Goal: Information Seeking & Learning: Learn about a topic

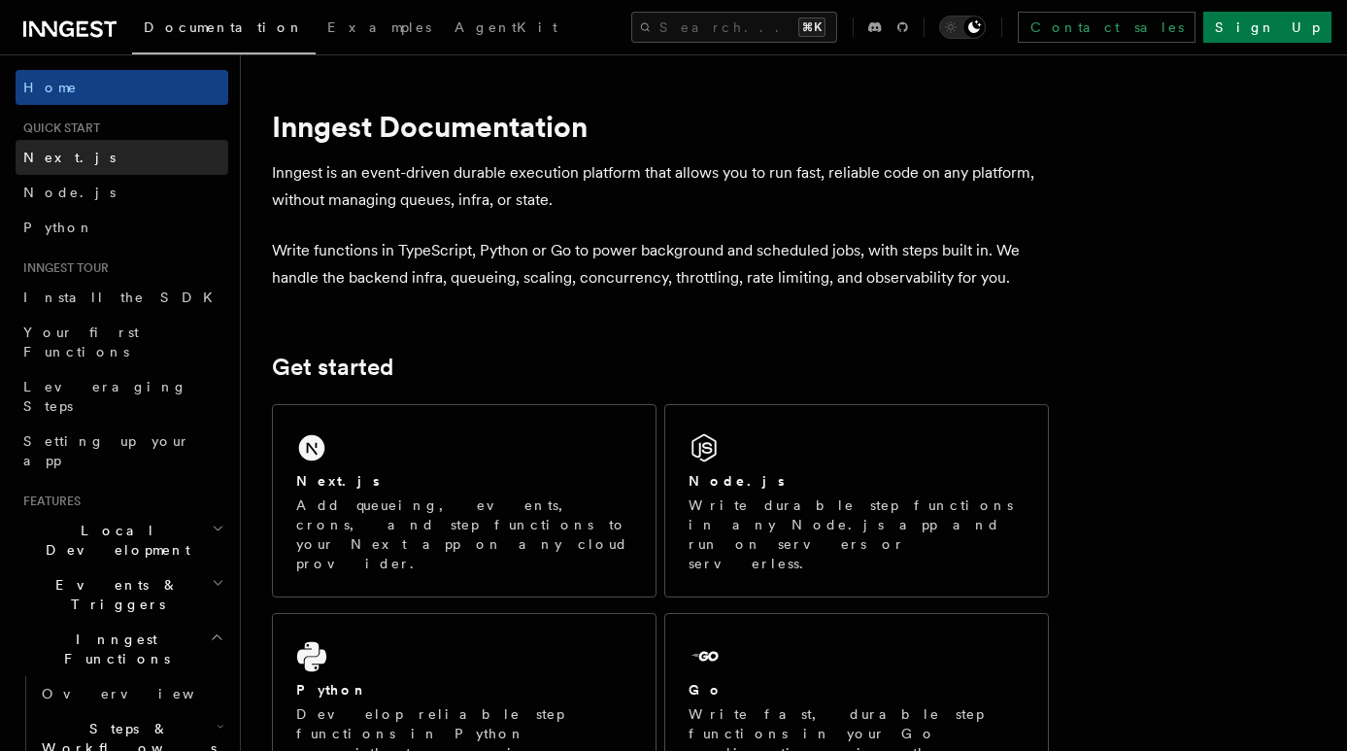
click at [83, 161] on link "Next.js" at bounding box center [122, 157] width 213 height 35
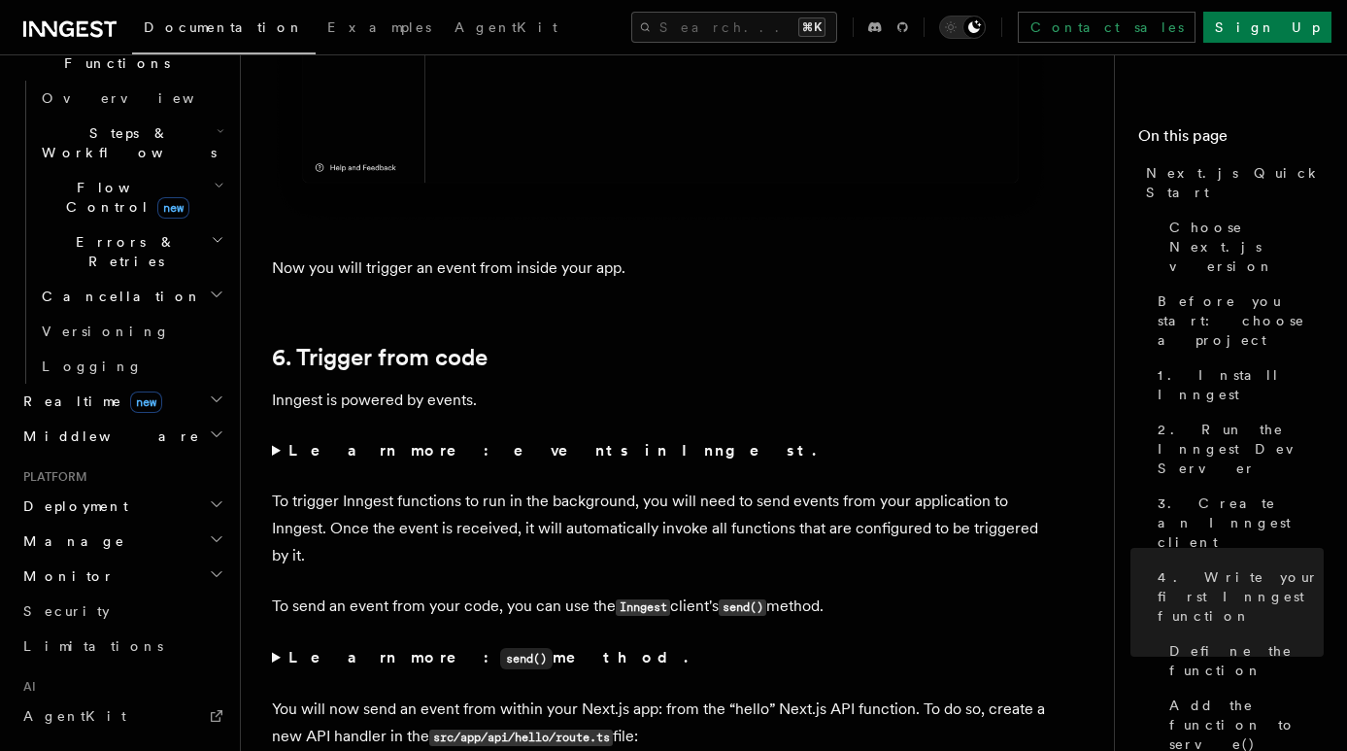
scroll to position [596, 0]
click at [111, 488] on h2 "Deployment" at bounding box center [122, 505] width 213 height 35
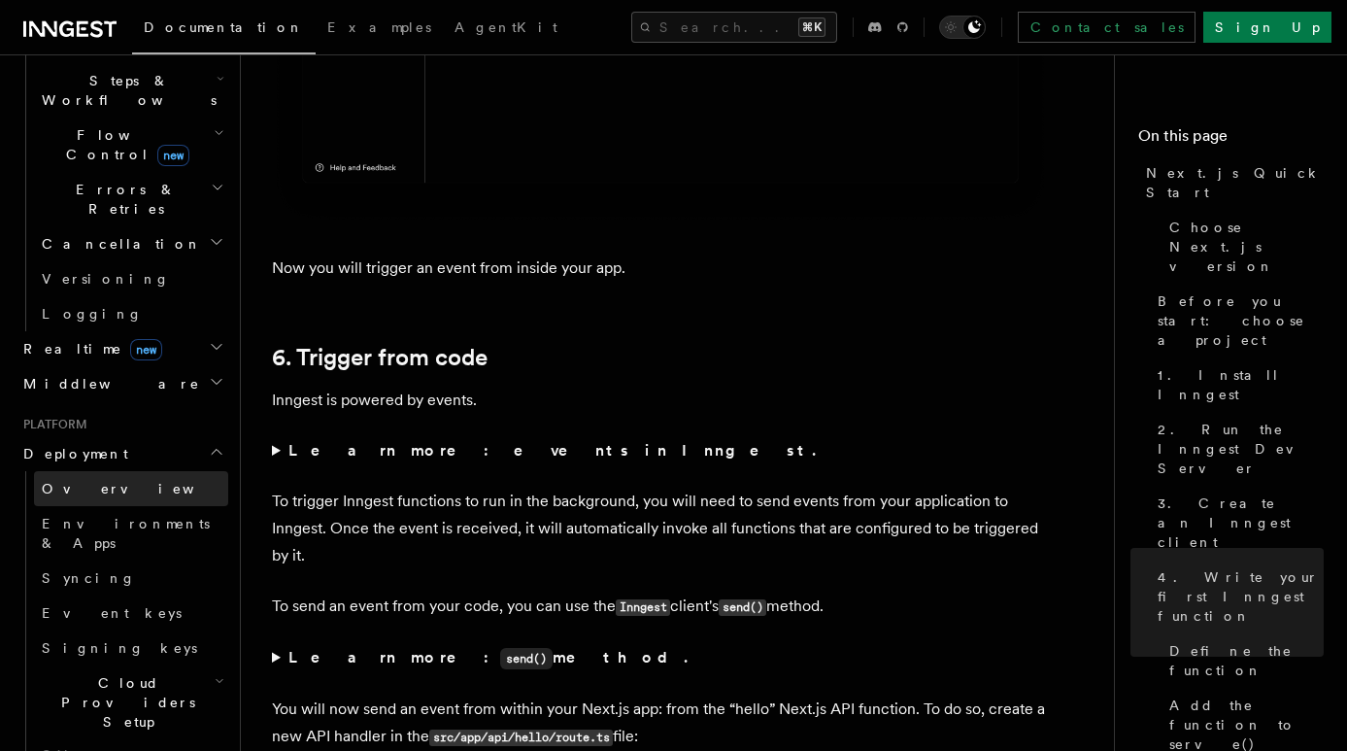
scroll to position [705, 0]
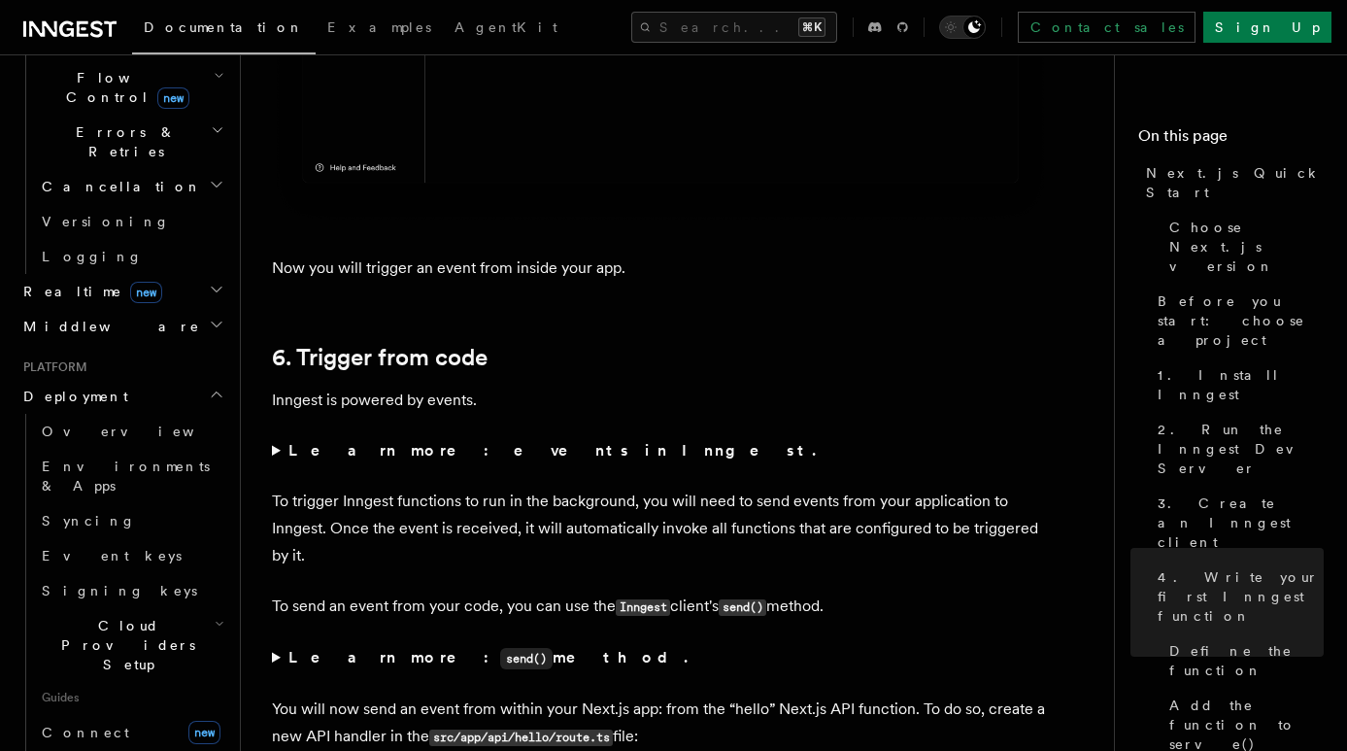
click at [122, 616] on span "Cloud Providers Setup" at bounding box center [124, 645] width 181 height 58
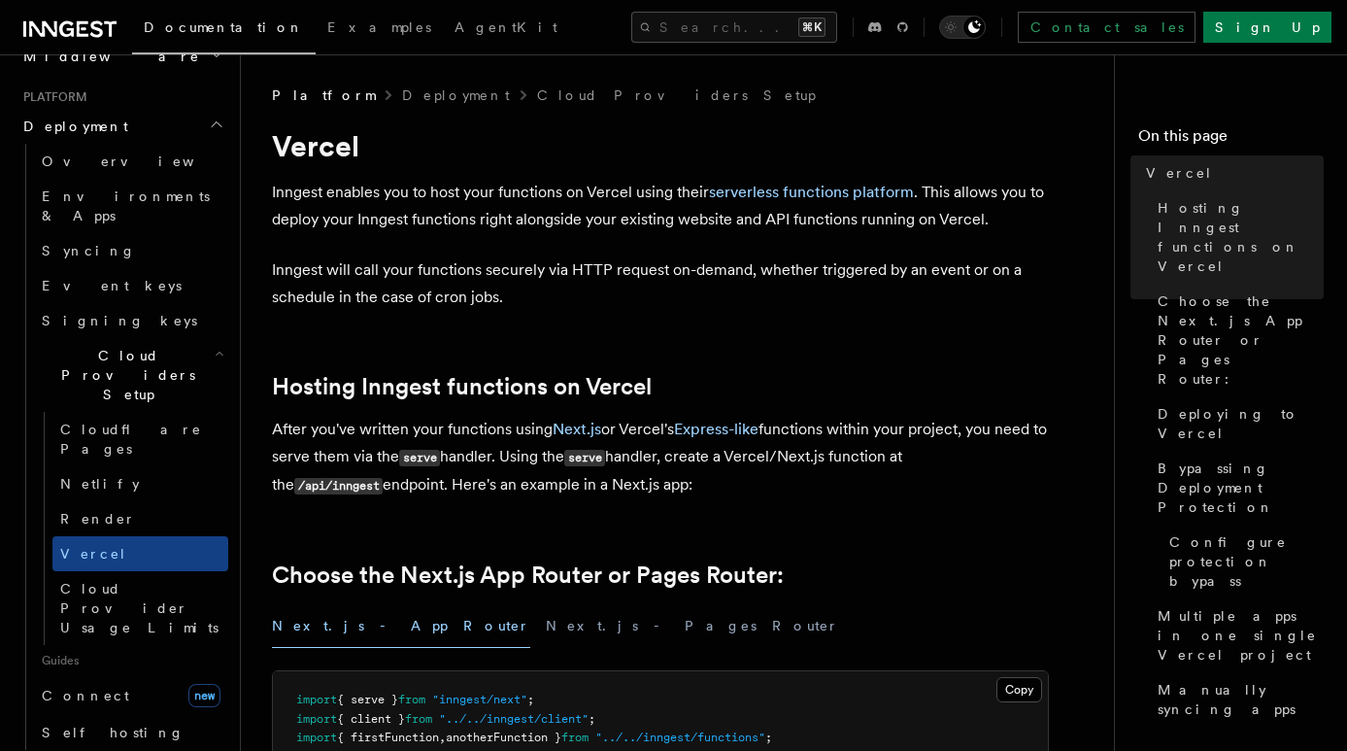
scroll to position [1038, 0]
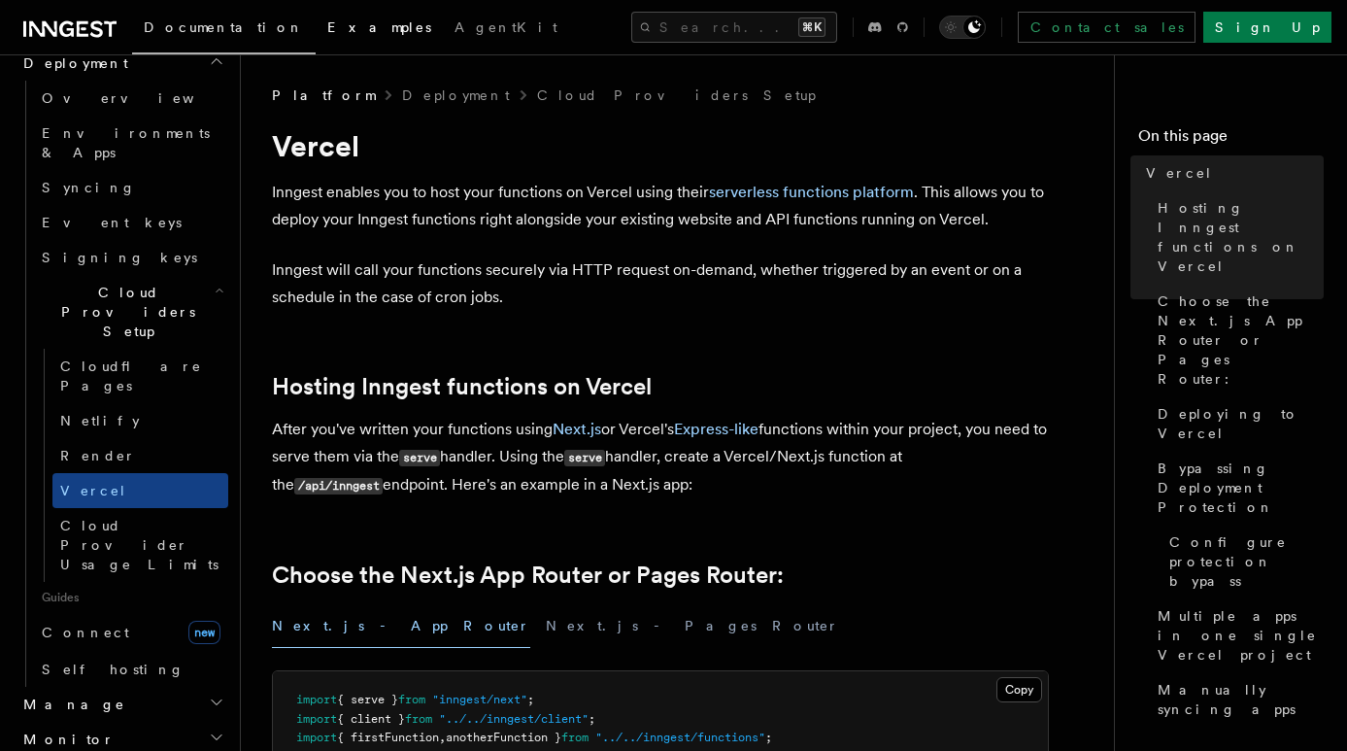
click at [327, 28] on span "Examples" at bounding box center [379, 27] width 104 height 16
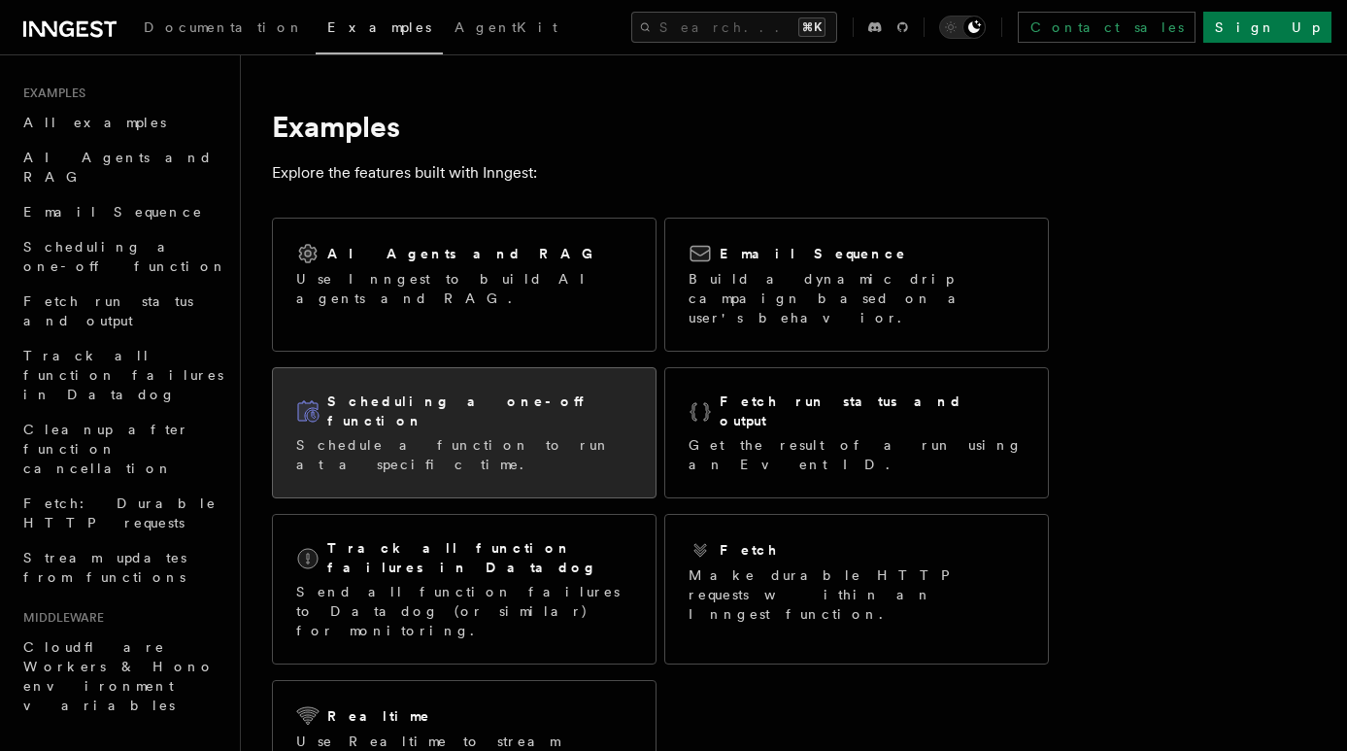
click at [525, 435] on p "Schedule a function to run at a specific time." at bounding box center [464, 454] width 336 height 39
click at [521, 397] on div "Scheduling a one-off function Schedule a function to run at a specific time." at bounding box center [464, 432] width 336 height 83
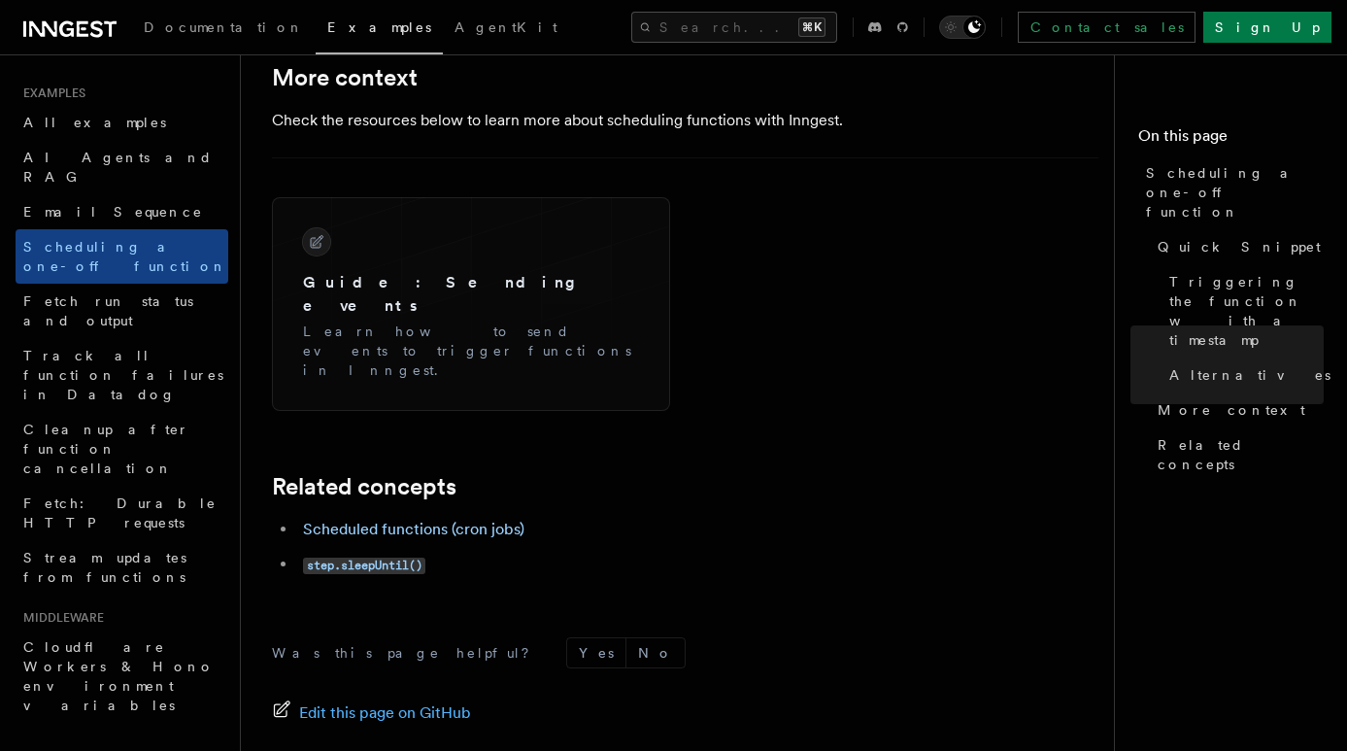
scroll to position [1678, 0]
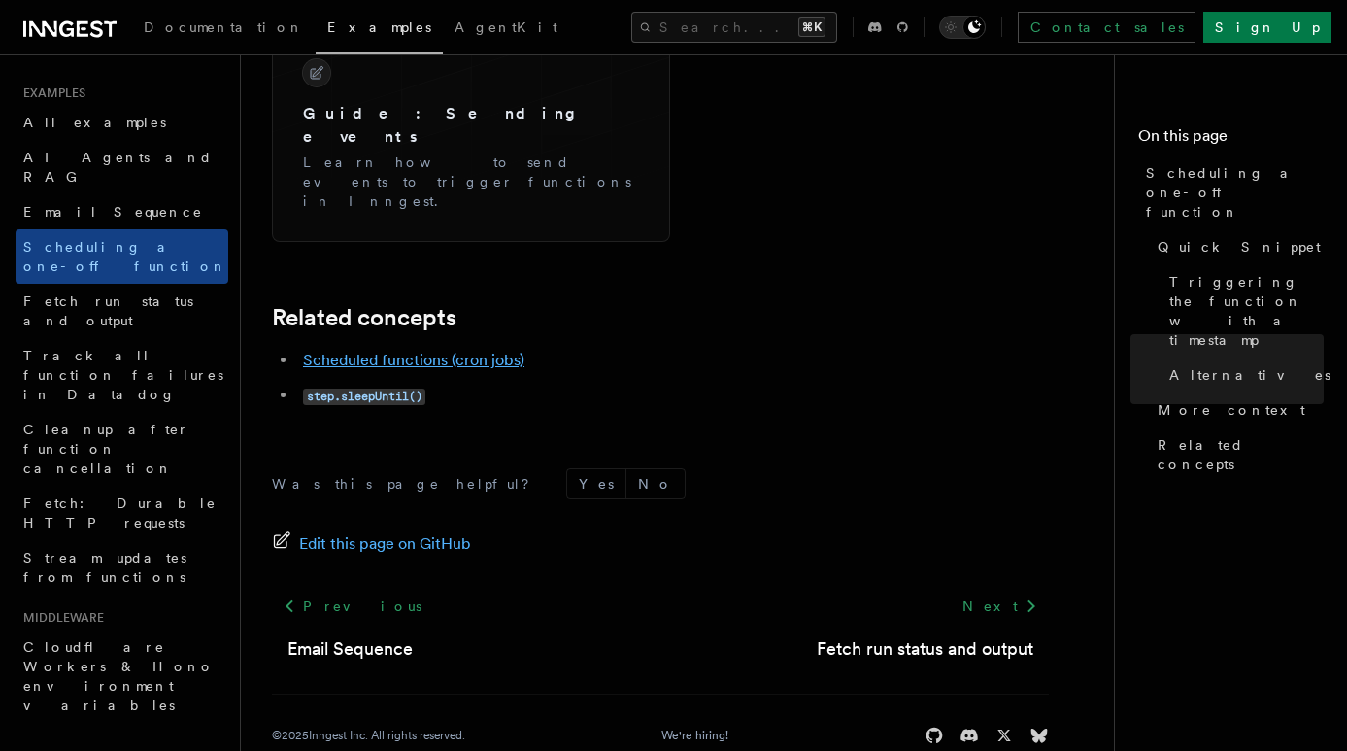
click at [348, 351] on link "Scheduled functions (cron jobs)" at bounding box center [413, 360] width 221 height 18
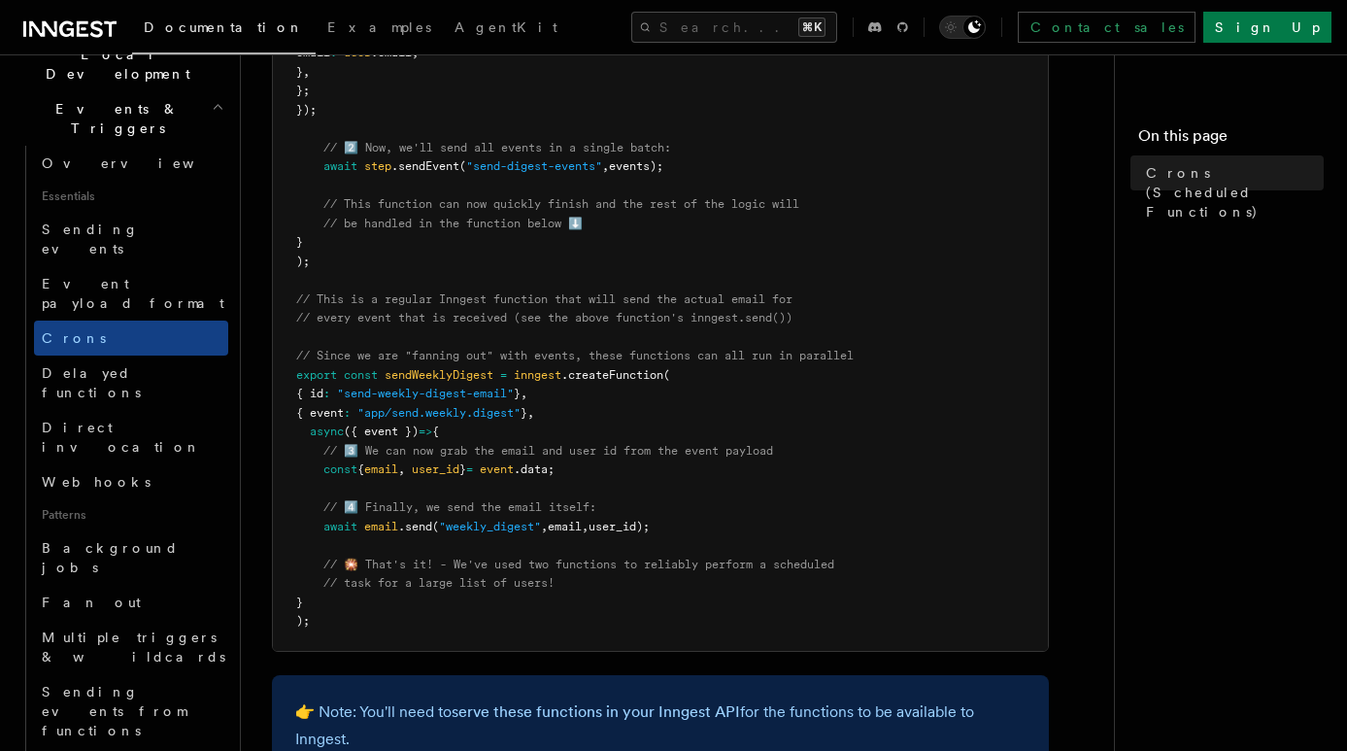
scroll to position [575, 0]
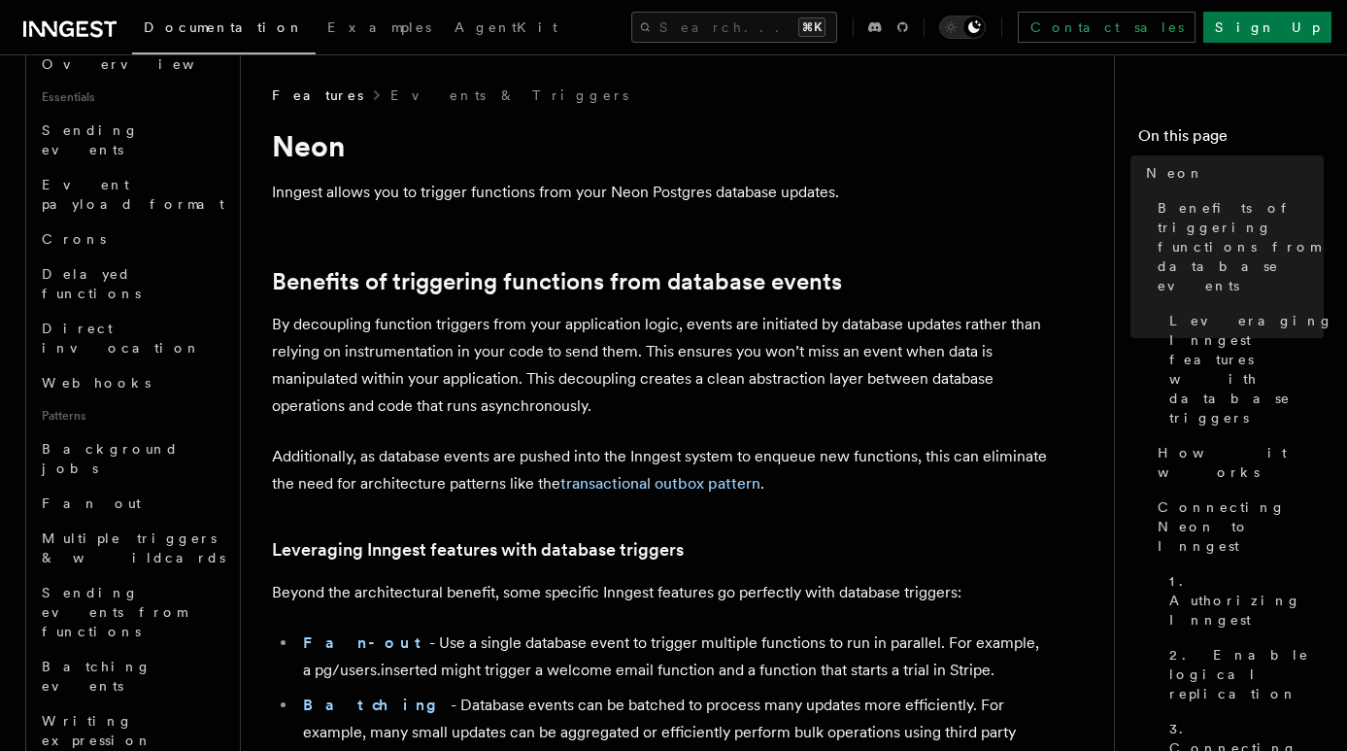
scroll to position [484, 0]
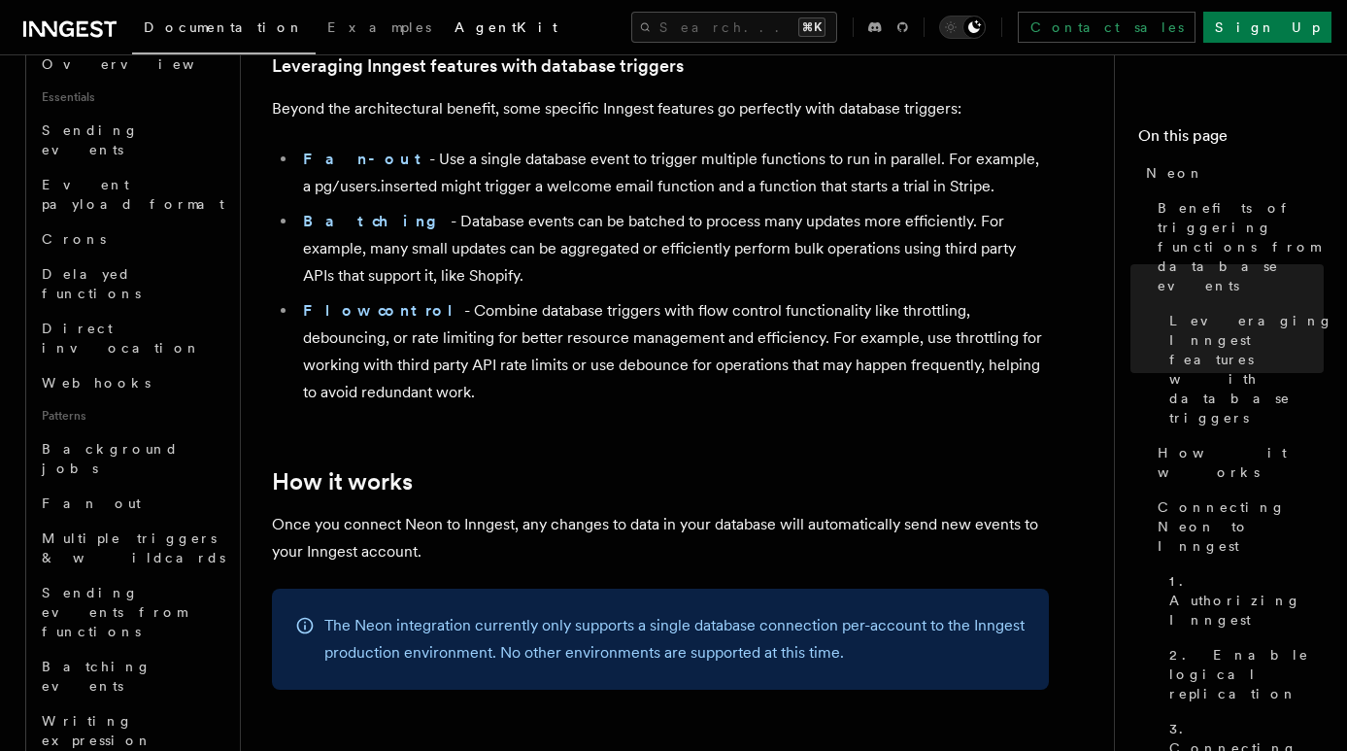
click at [455, 28] on span "AgentKit" at bounding box center [506, 27] width 103 height 16
